Goal: Register for event/course

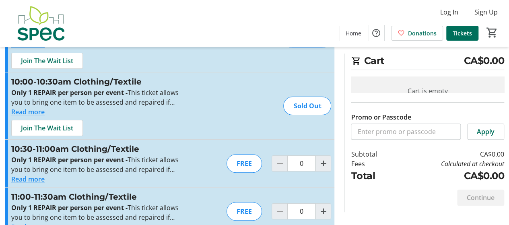
scroll to position [45, 0]
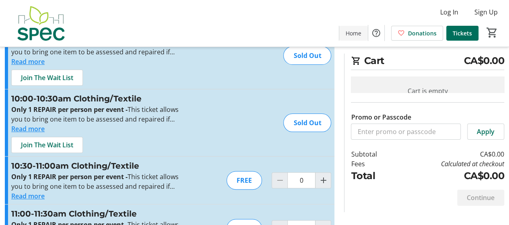
click at [352, 36] on span "Home" at bounding box center [353, 33] width 16 height 8
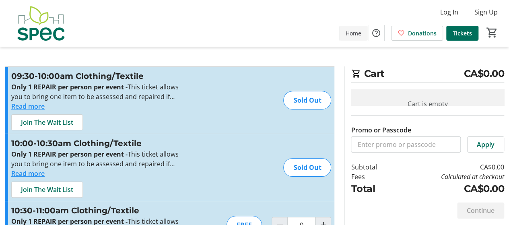
click at [348, 29] on span "Home" at bounding box center [353, 33] width 16 height 8
